Goal: Task Accomplishment & Management: Use online tool/utility

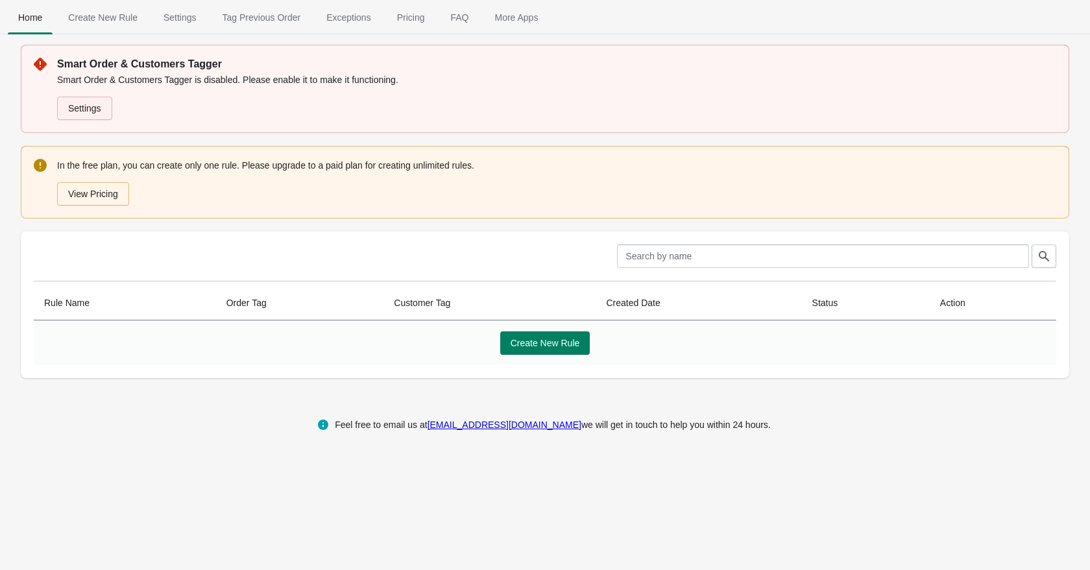
click at [82, 106] on link "Settings" at bounding box center [84, 108] width 55 height 23
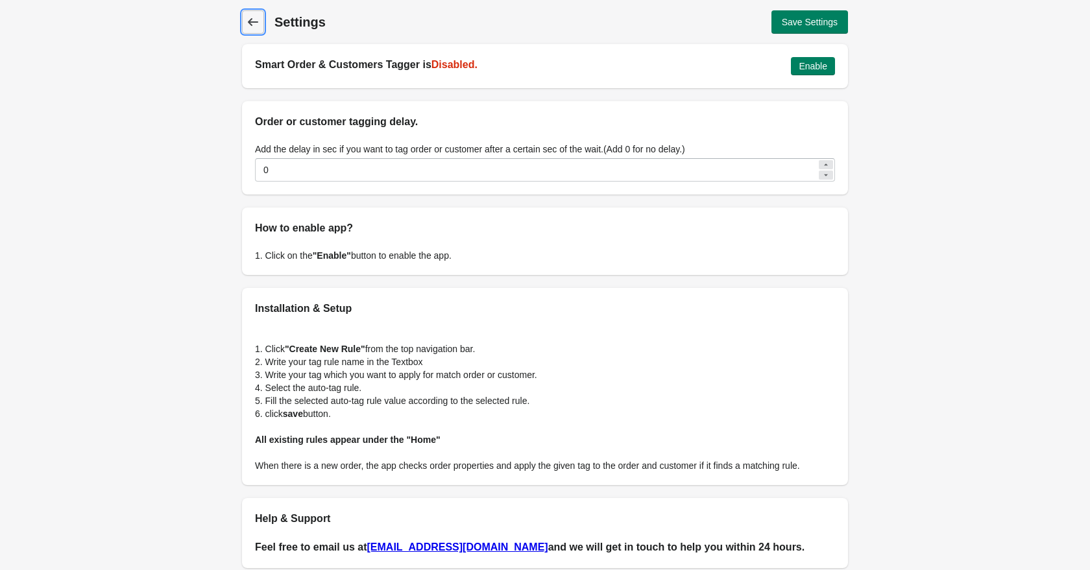
click at [245, 23] on span "Back" at bounding box center [253, 22] width 18 height 18
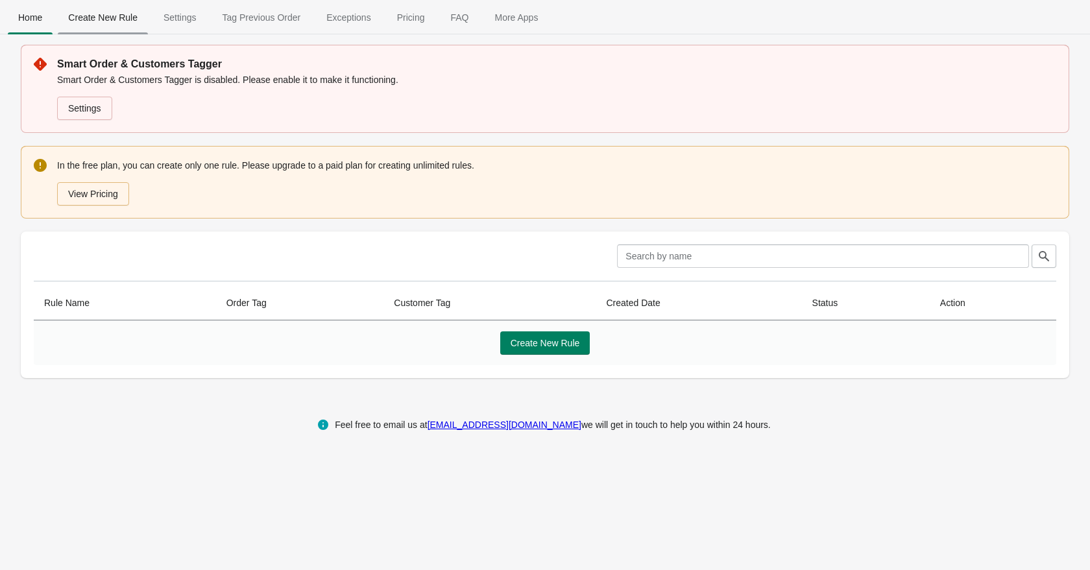
click at [107, 18] on span "Create New Rule" at bounding box center [103, 17] width 90 height 23
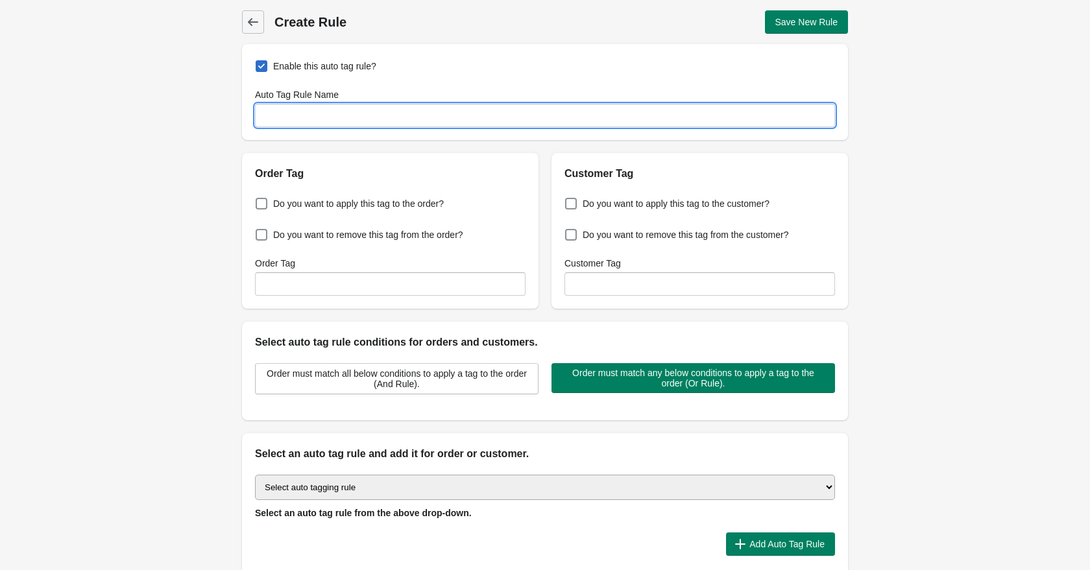
click at [318, 117] on input "Auto Tag Rule Name" at bounding box center [545, 115] width 580 height 23
click at [571, 200] on span at bounding box center [571, 204] width 12 height 12
click at [568, 200] on input "Do you want to apply this tag to the customer?" at bounding box center [568, 200] width 1 height 1
checkbox input "true"
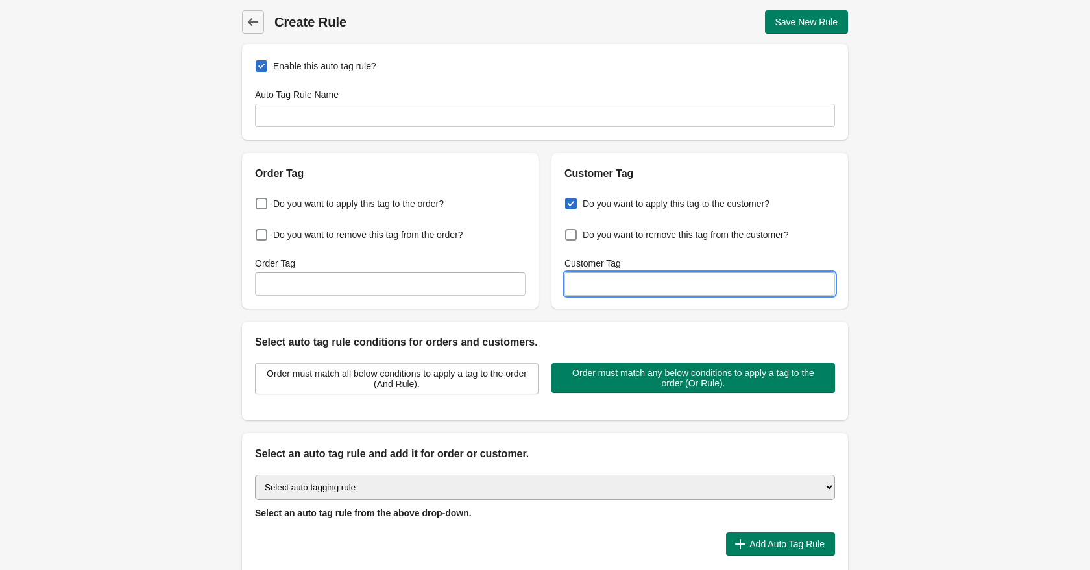
click at [603, 278] on input "Customer Tag" at bounding box center [699, 283] width 270 height 23
click at [619, 254] on div "Do you want to apply this tag to the customer? Do you want to remove this tag f…" at bounding box center [699, 245] width 296 height 127
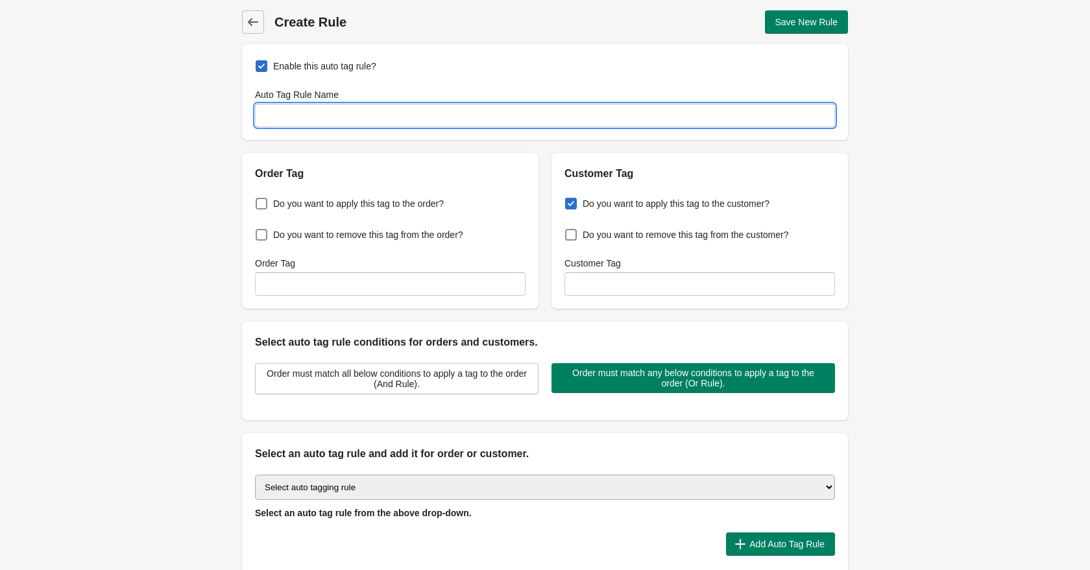
click at [347, 115] on input "Auto Tag Rule Name" at bounding box center [545, 115] width 580 height 23
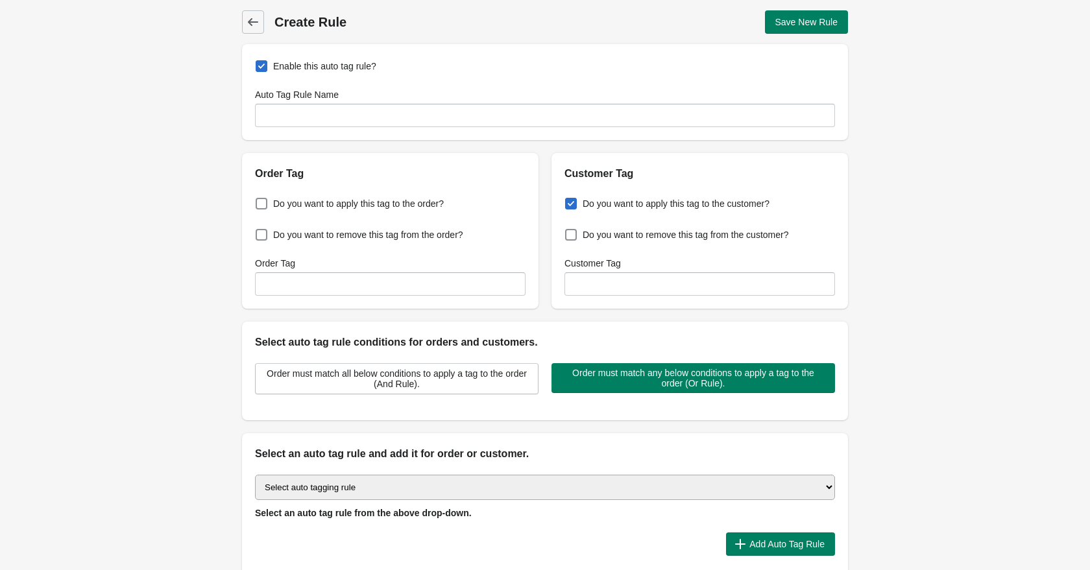
click at [546, 220] on div "Order Tag Do you want to apply this tag to the order? Do you want to remove thi…" at bounding box center [538, 226] width 619 height 166
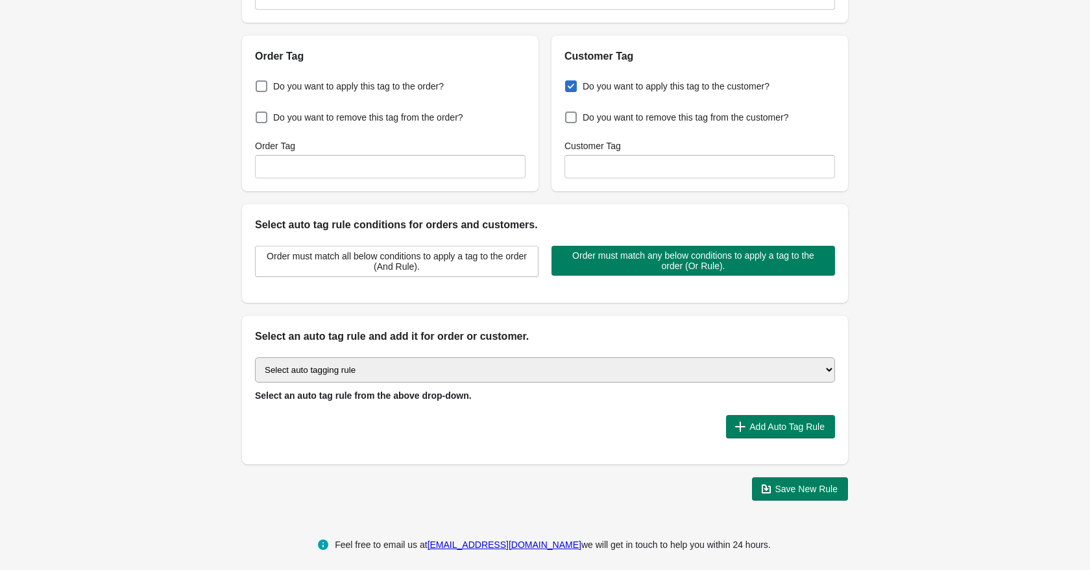
scroll to position [121, 0]
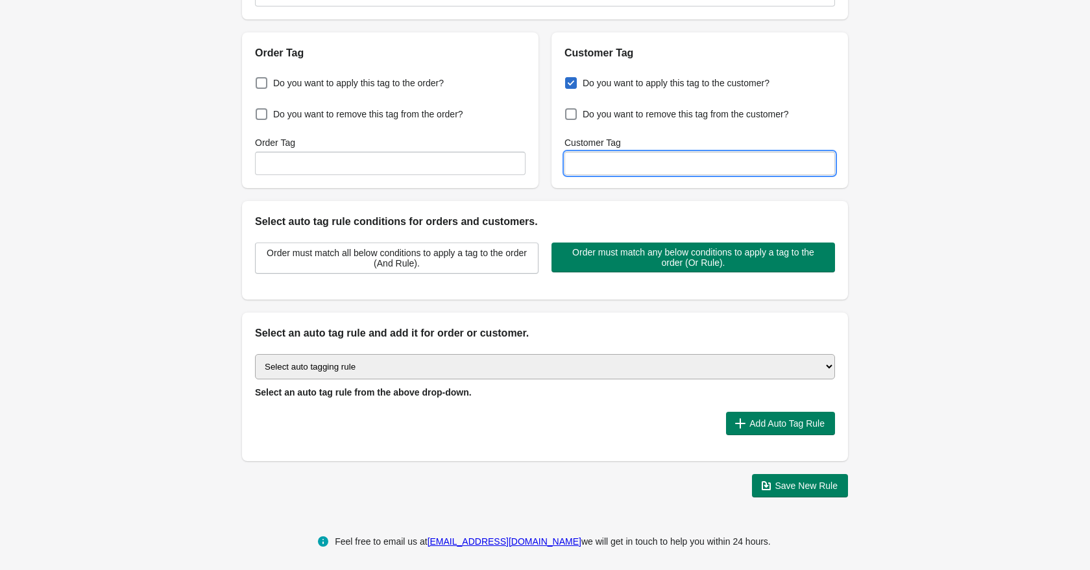
click at [582, 169] on input "Customer Tag" at bounding box center [699, 163] width 270 height 23
click at [585, 167] on input "Customer Tag" at bounding box center [699, 163] width 270 height 23
click at [586, 165] on input "Customer Tag" at bounding box center [699, 163] width 270 height 23
paste input "Auto Tags Customers & Orders"
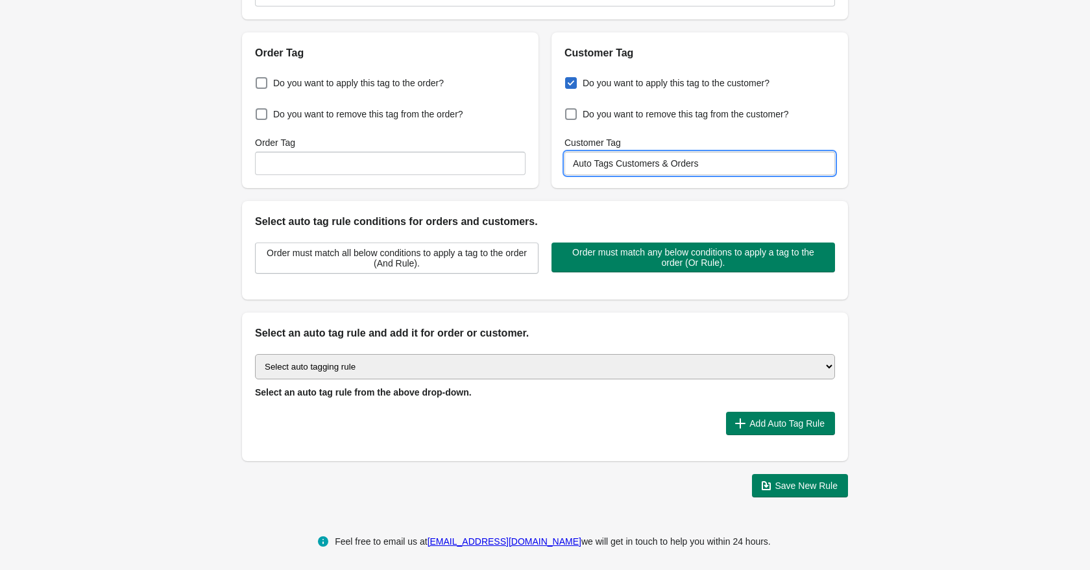
paste input "BtoC"
click at [572, 167] on input "BtoC" at bounding box center [699, 163] width 270 height 23
type input "Type: BtoC"
click at [886, 150] on div "Back Create Rule Save New Rule Enable this auto tag rule? Auto Tag Rule Name Or…" at bounding box center [545, 193] width 1090 height 629
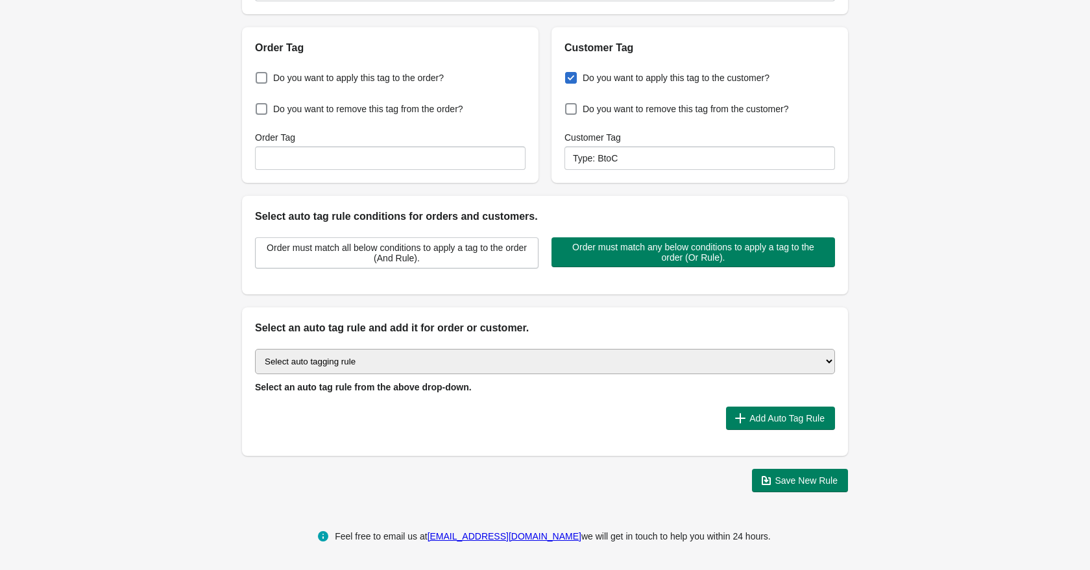
click at [316, 360] on select "Select auto tagging rule Tag by order amount Tag based on the order count (Volu…" at bounding box center [545, 361] width 580 height 25
click at [400, 355] on select "Select auto tagging rule Tag by order amount Tag based on the order count (Volu…" at bounding box center [545, 361] width 580 height 25
select select "33"
click at [255, 349] on select "Select auto tagging rule Tag by order amount Tag based on the order count (Volu…" at bounding box center [545, 361] width 580 height 25
click at [298, 418] on div at bounding box center [485, 418] width 461 height 23
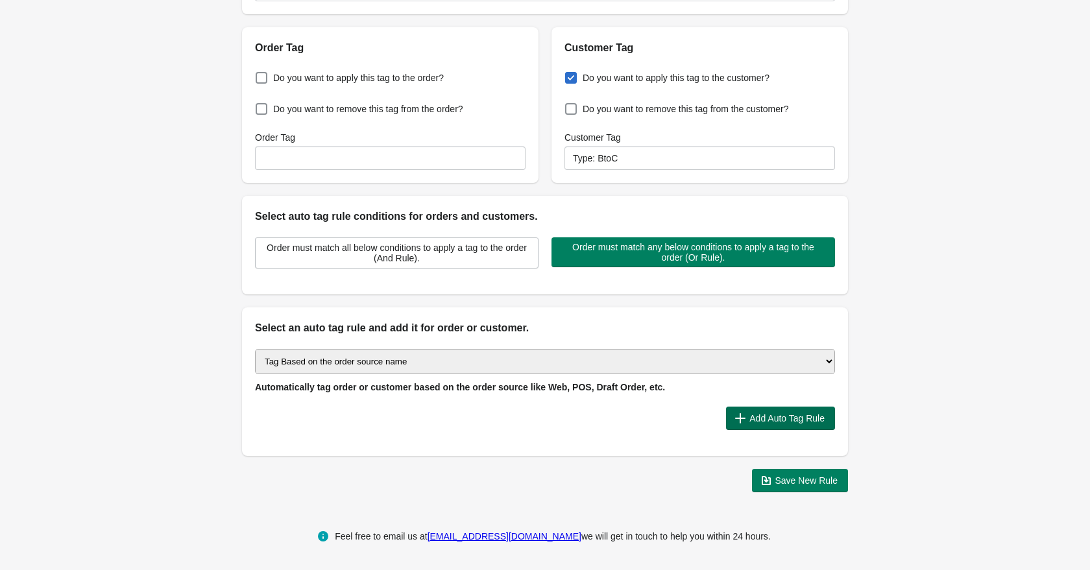
click at [756, 413] on span "Add Auto Tag Rule" at bounding box center [786, 418] width 75 height 10
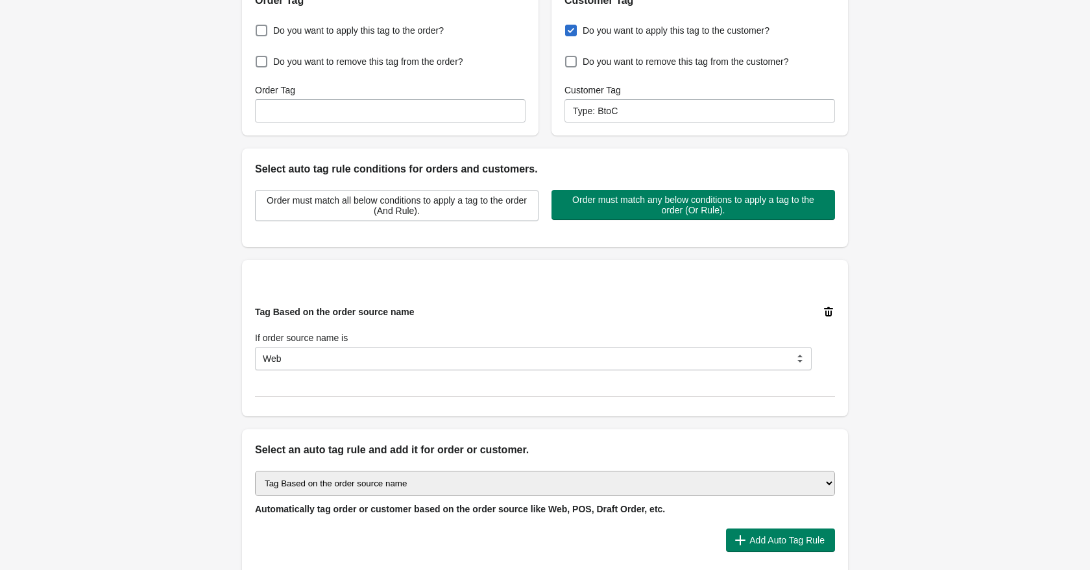
scroll to position [234, 0]
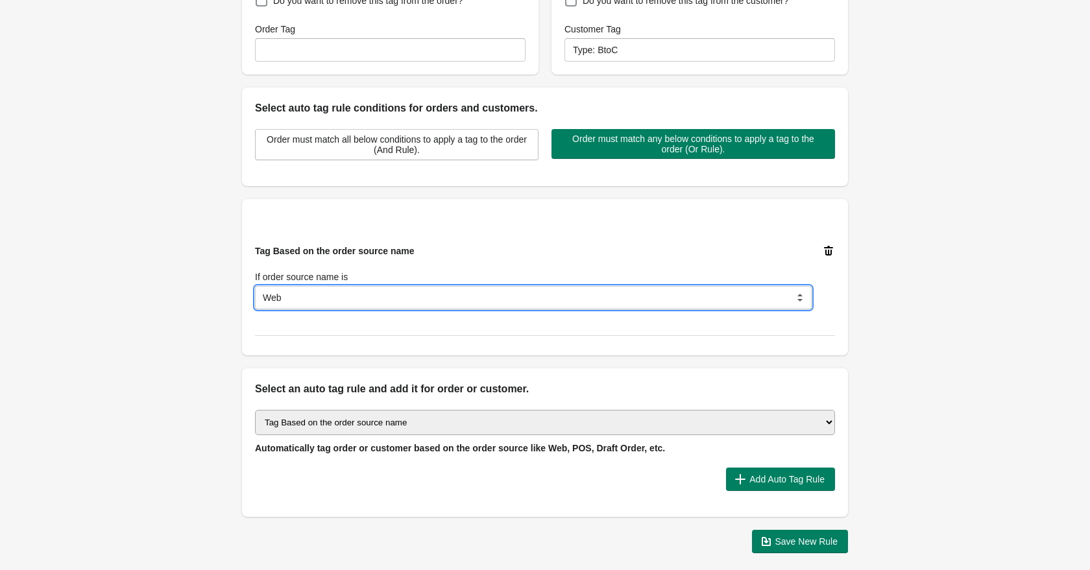
click at [319, 296] on select "Web POS Draft Order Iphone Android Other Apps" at bounding box center [533, 297] width 557 height 23
select select "27"
click at [255, 286] on select "Web POS Draft Order Iphone Android Other Apps" at bounding box center [533, 297] width 557 height 23
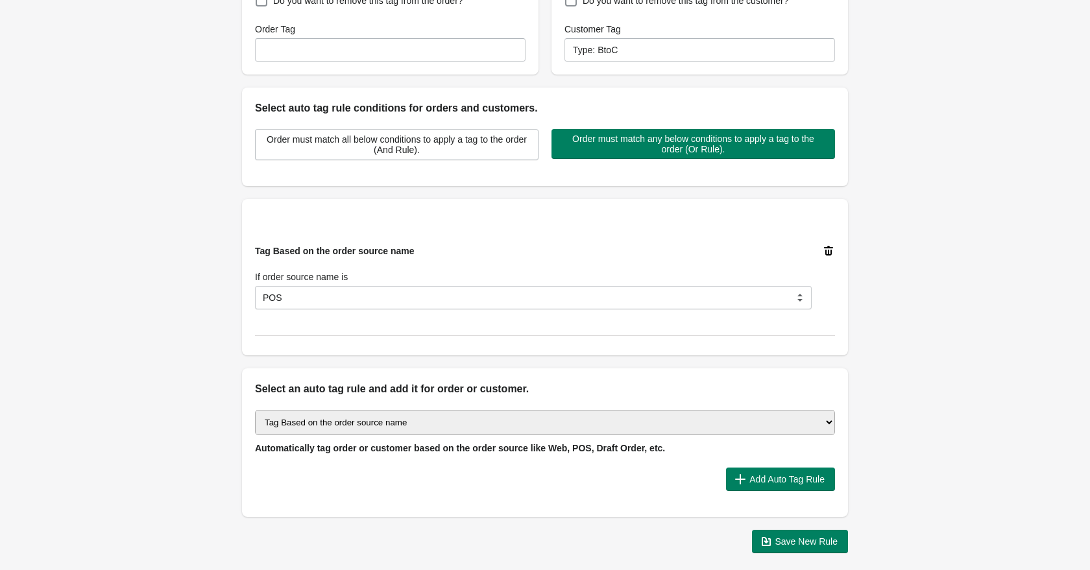
click at [195, 354] on div "Back Create Rule Save New Rule Enable this auto tag rule? Auto Tag Rule Name Or…" at bounding box center [545, 165] width 1090 height 798
click at [565, 425] on select "Select auto tagging rule Tag by order amount Tag based on the order count (Volu…" at bounding box center [545, 422] width 580 height 25
click at [255, 410] on select "Select auto tagging rule Tag by order amount Tag based on the order count (Volu…" at bounding box center [545, 422] width 580 height 25
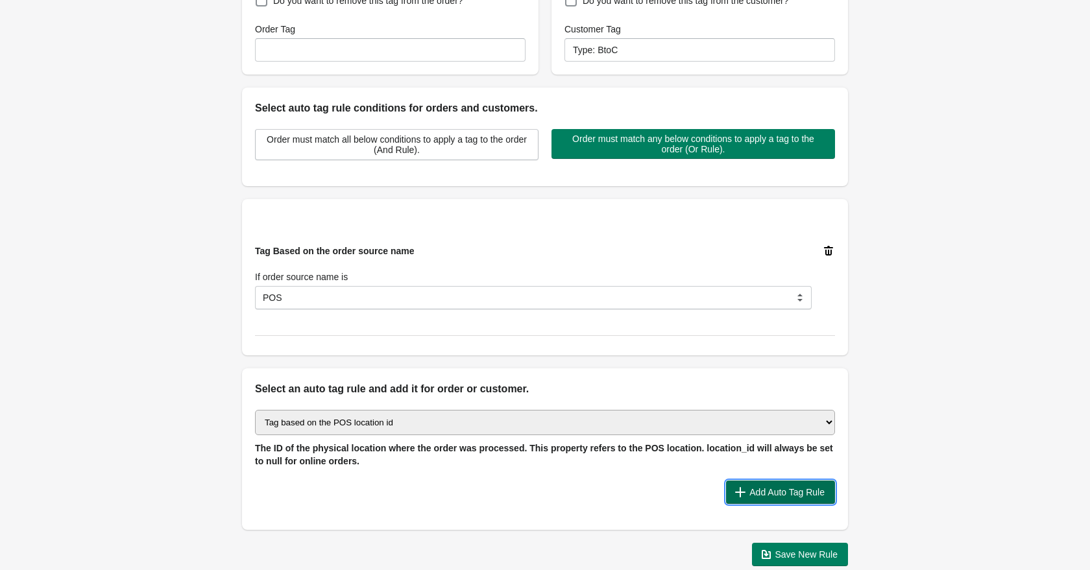
click at [809, 501] on button "Add Auto Tag Rule" at bounding box center [780, 492] width 109 height 23
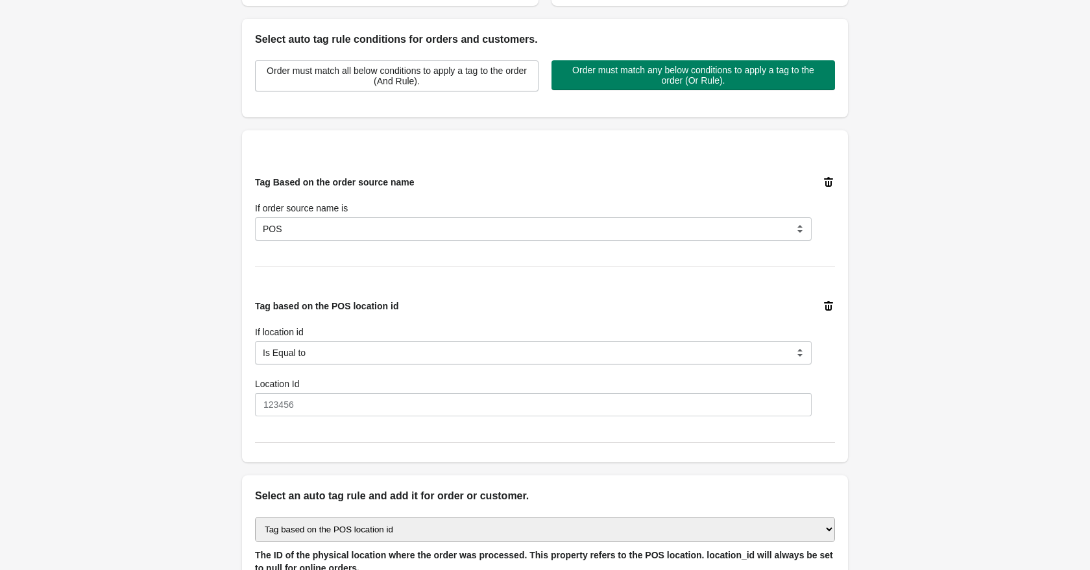
scroll to position [306, 0]
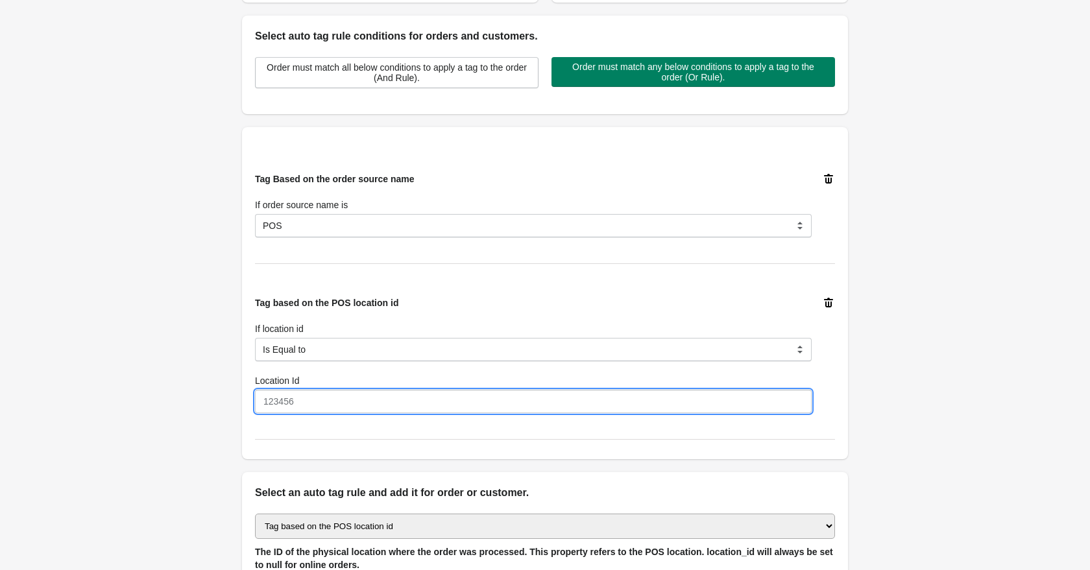
click at [365, 394] on input "Location Id" at bounding box center [533, 401] width 557 height 23
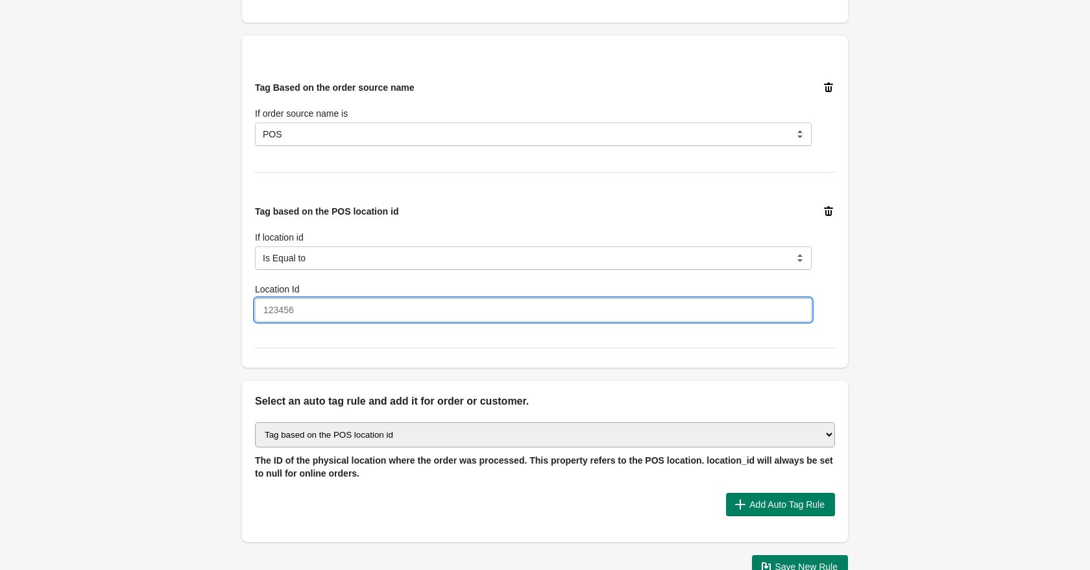
scroll to position [412, 0]
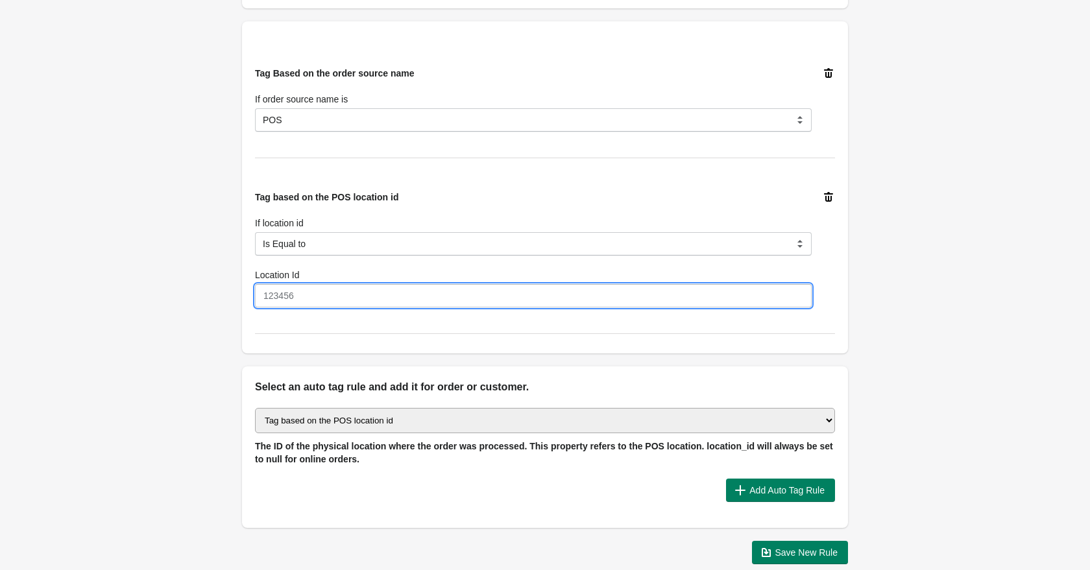
click at [680, 428] on select "Select auto tagging rule Tag by order amount Tag based on the order count (Volu…" at bounding box center [545, 420] width 580 height 25
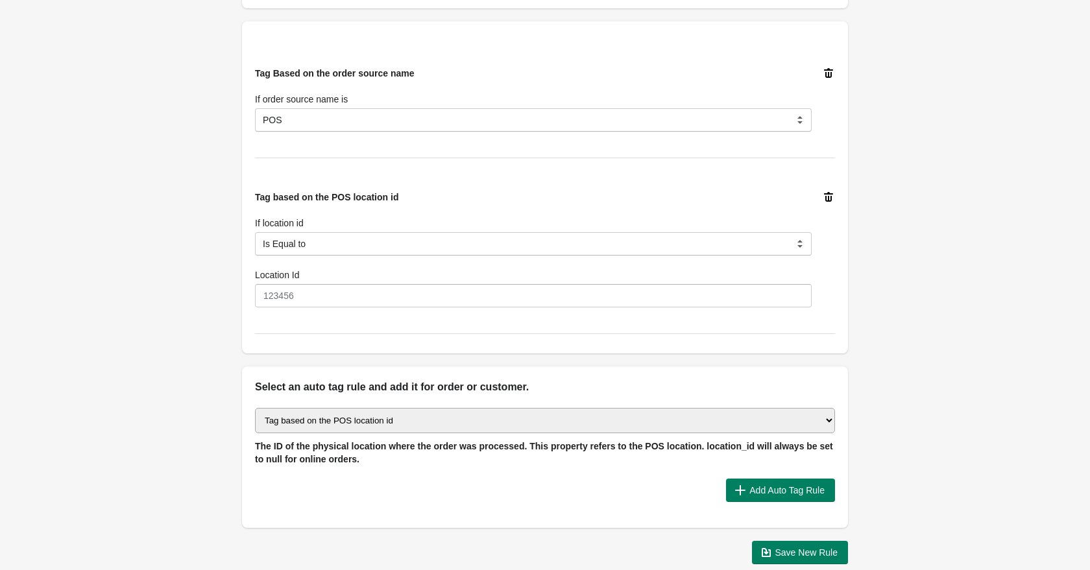
select select "65"
click at [255, 408] on select "Select auto tagging rule Tag by order amount Tag based on the order count (Volu…" at bounding box center [545, 420] width 580 height 25
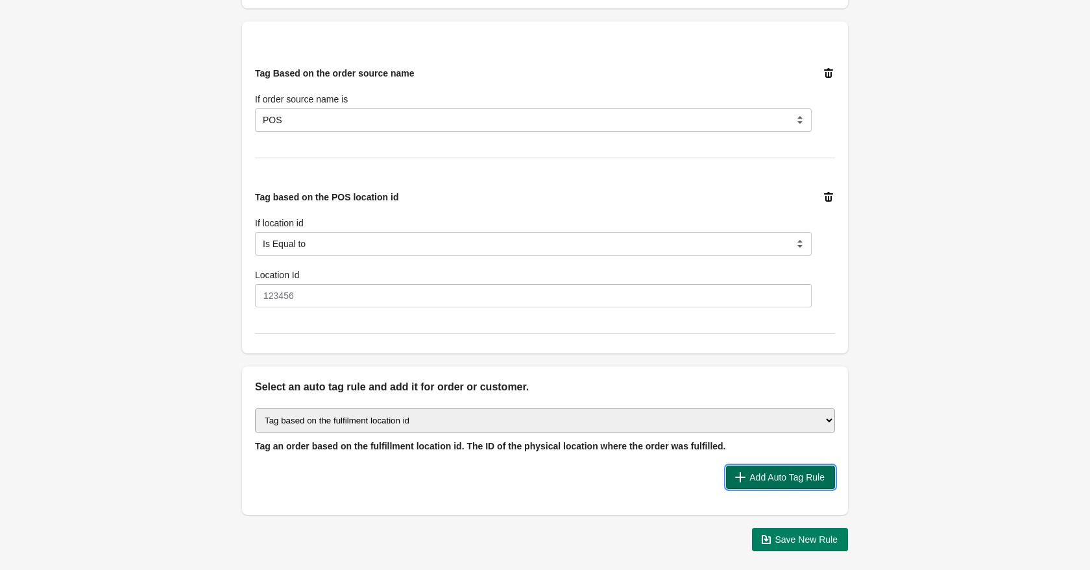
click at [817, 481] on span "Add Auto Tag Rule" at bounding box center [786, 477] width 75 height 10
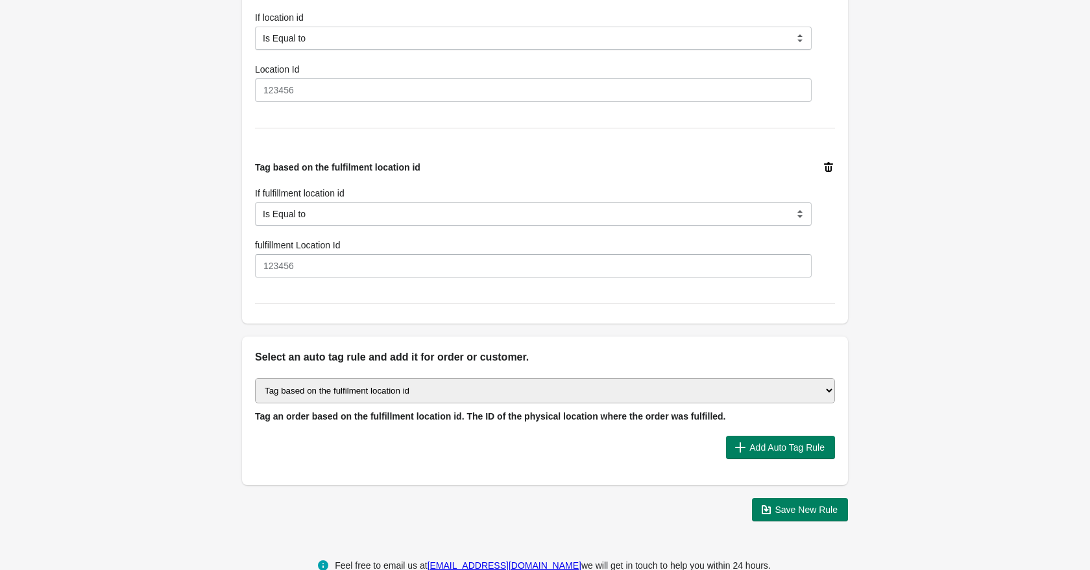
scroll to position [620, 0]
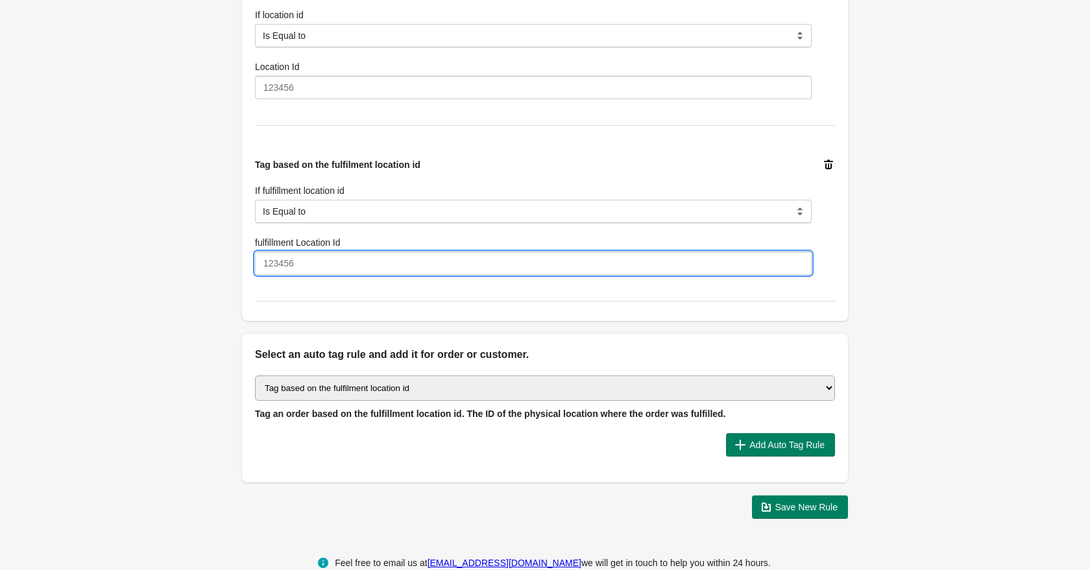
click at [306, 258] on input "fulfillment Location Id" at bounding box center [533, 263] width 557 height 23
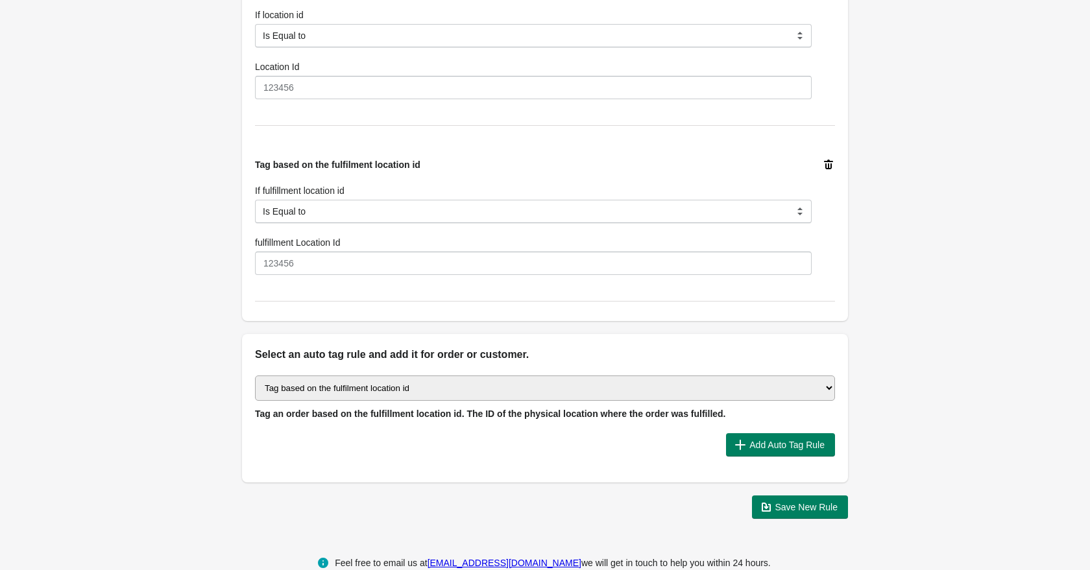
click at [392, 386] on select "Select auto tagging rule Tag by order amount Tag based on the order count (Volu…" at bounding box center [545, 388] width 580 height 25
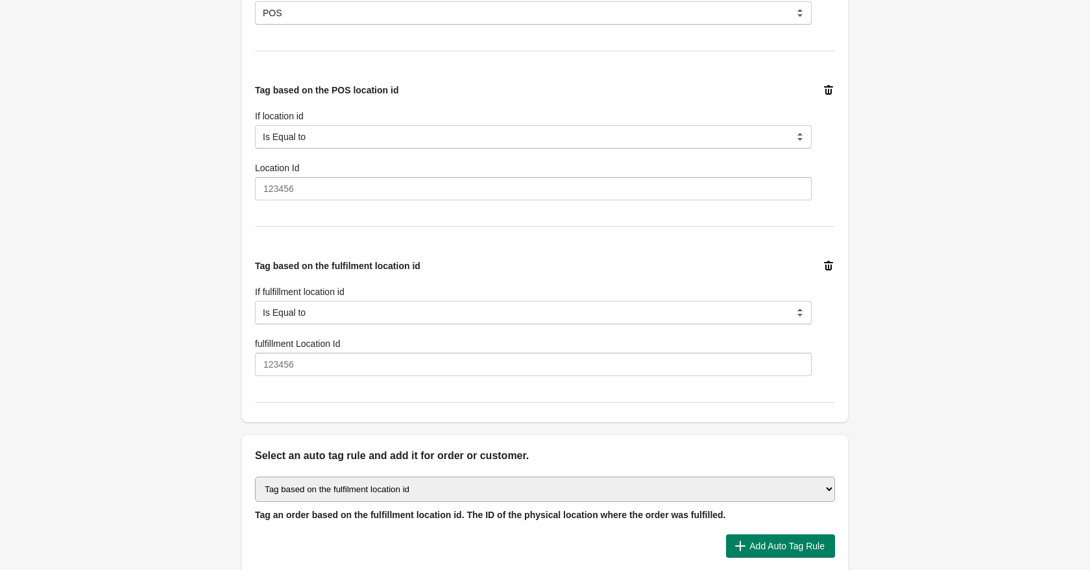
scroll to position [515, 0]
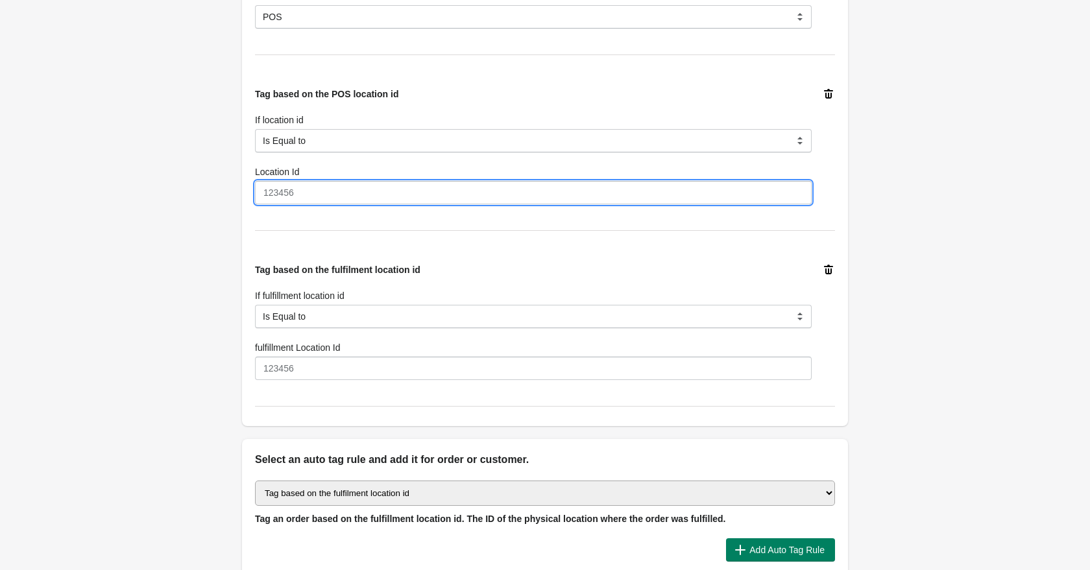
click at [350, 196] on input "Location Id" at bounding box center [533, 192] width 557 height 23
click at [169, 180] on div "Back Create Rule Save New Rule Enable this auto tag rule? Auto Tag Rule Name Or…" at bounding box center [545, 59] width 1090 height 1149
